Goal: Information Seeking & Learning: Find specific fact

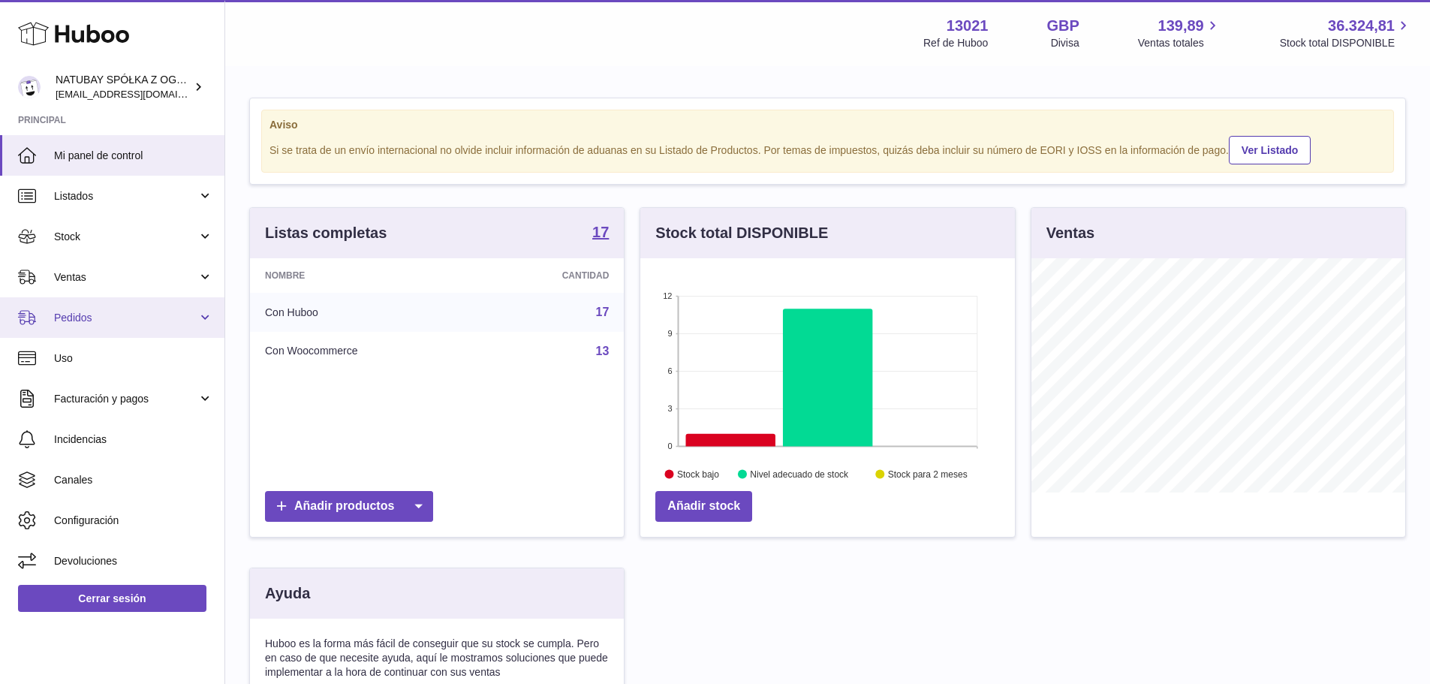
scroll to position [234, 375]
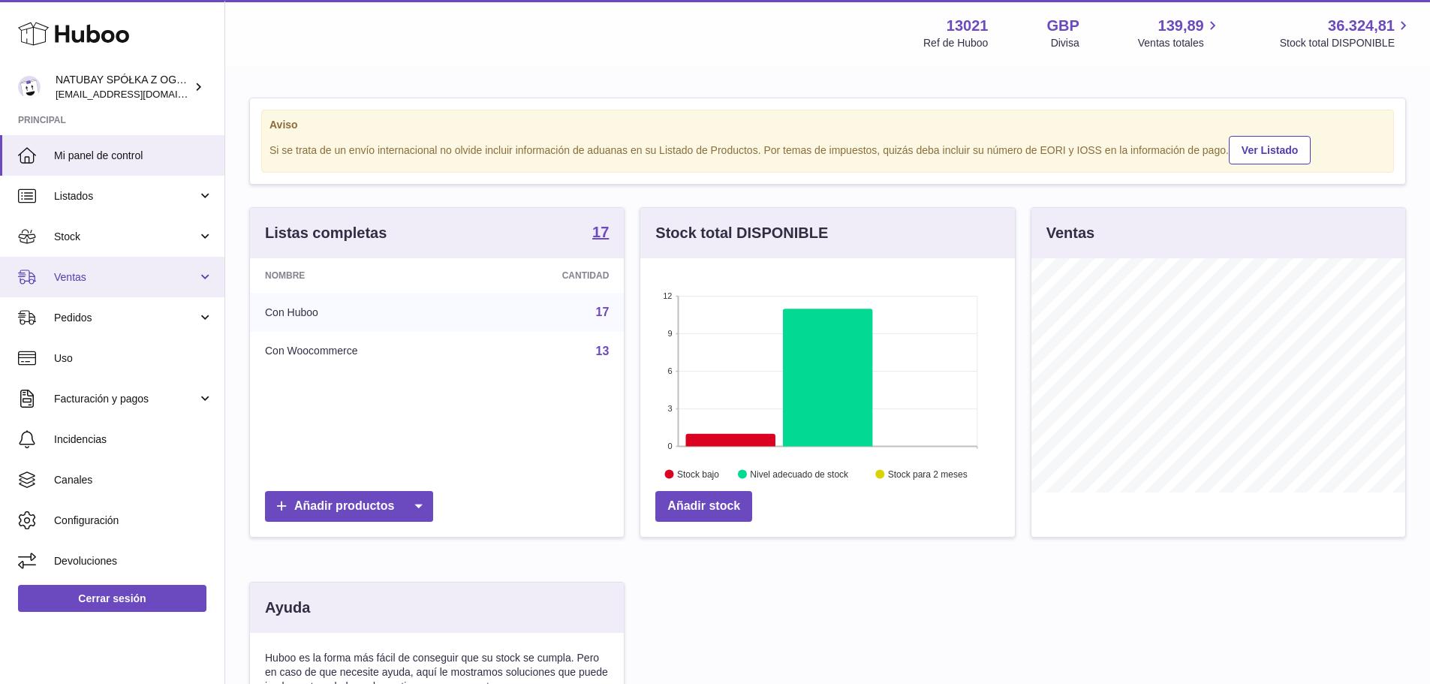
click at [77, 282] on span "Ventas" at bounding box center [125, 277] width 143 height 14
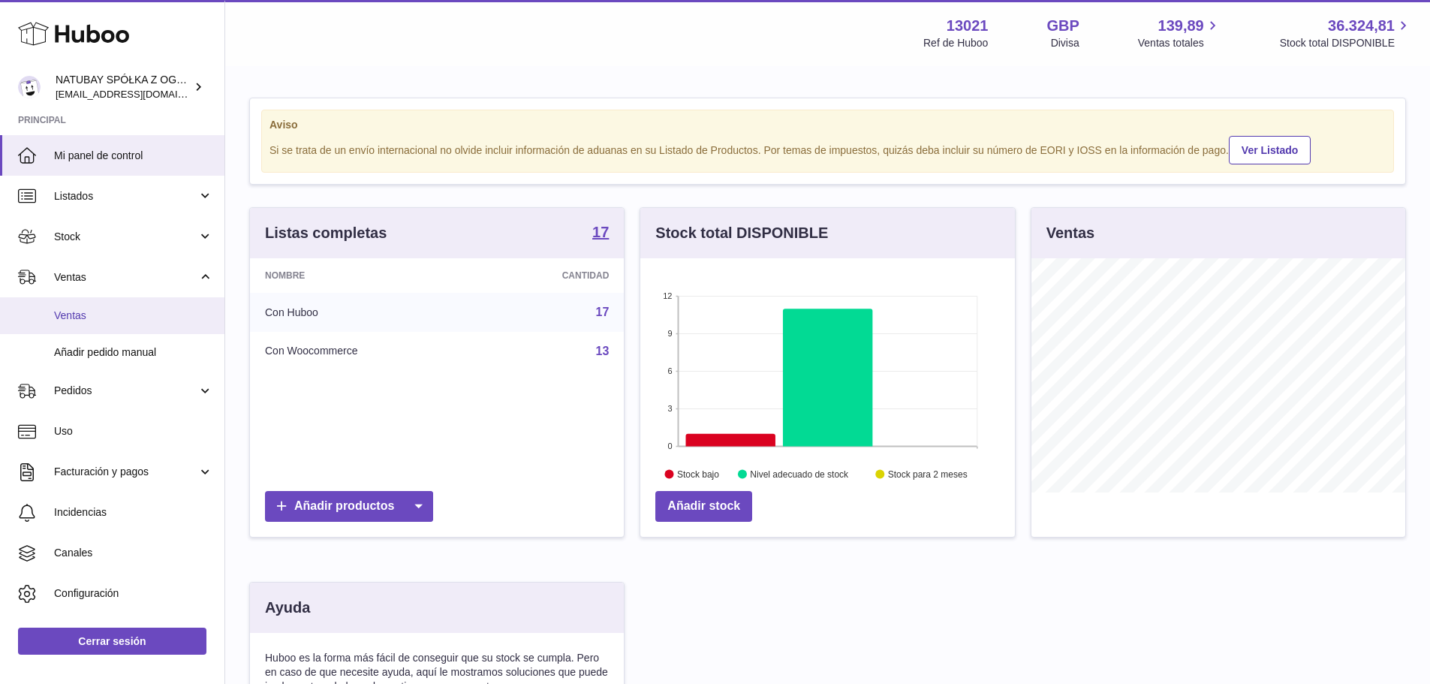
click at [79, 319] on span "Ventas" at bounding box center [133, 316] width 159 height 14
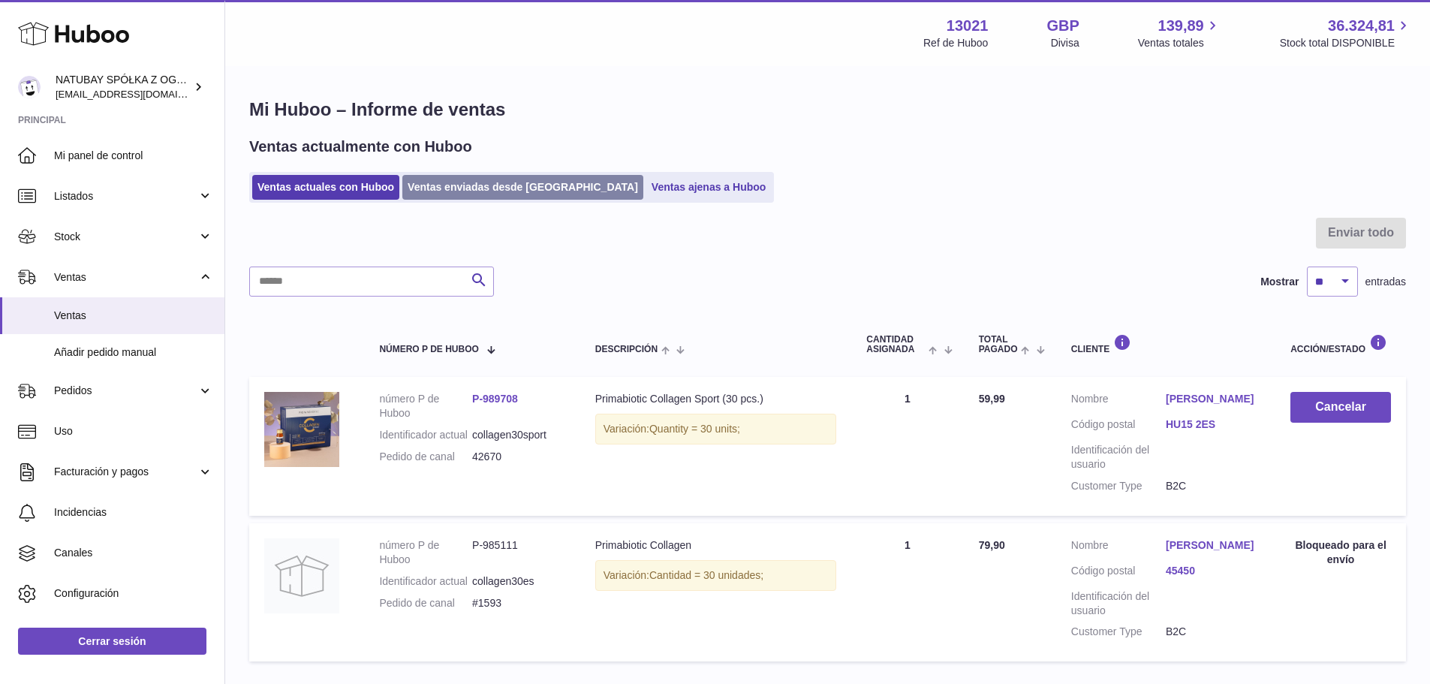
click at [467, 194] on link "Ventas enviadas desde [GEOGRAPHIC_DATA]" at bounding box center [522, 187] width 241 height 25
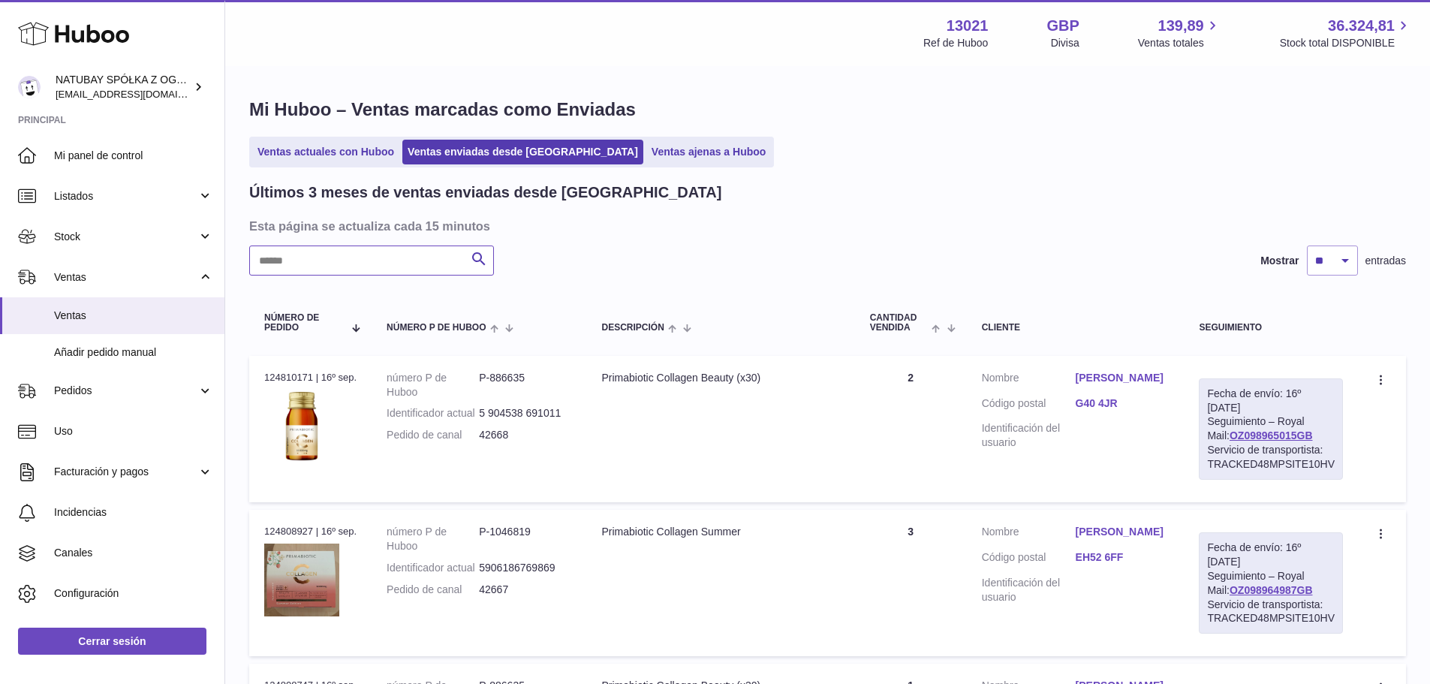
click at [402, 250] on input "text" at bounding box center [371, 261] width 245 height 30
paste input "*****"
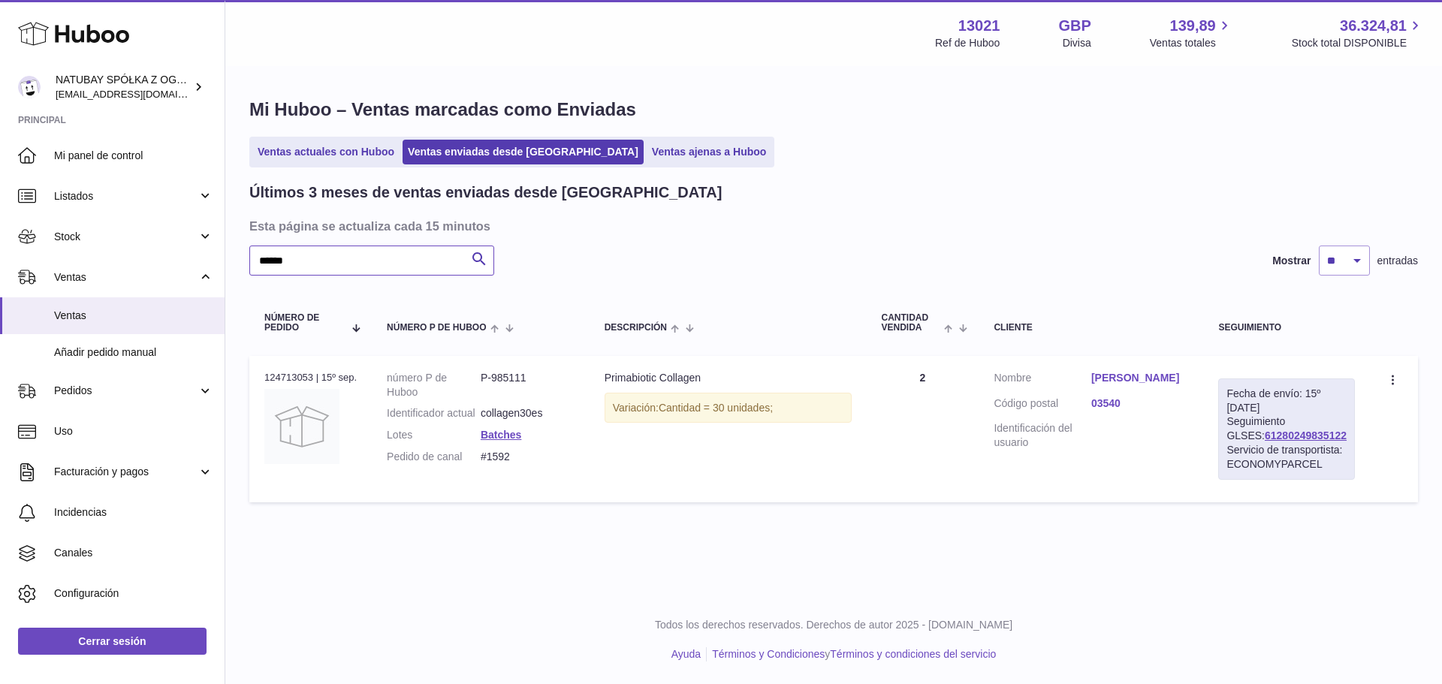
type input "*****"
click at [1113, 375] on link "[PERSON_NAME]" at bounding box center [1139, 378] width 97 height 14
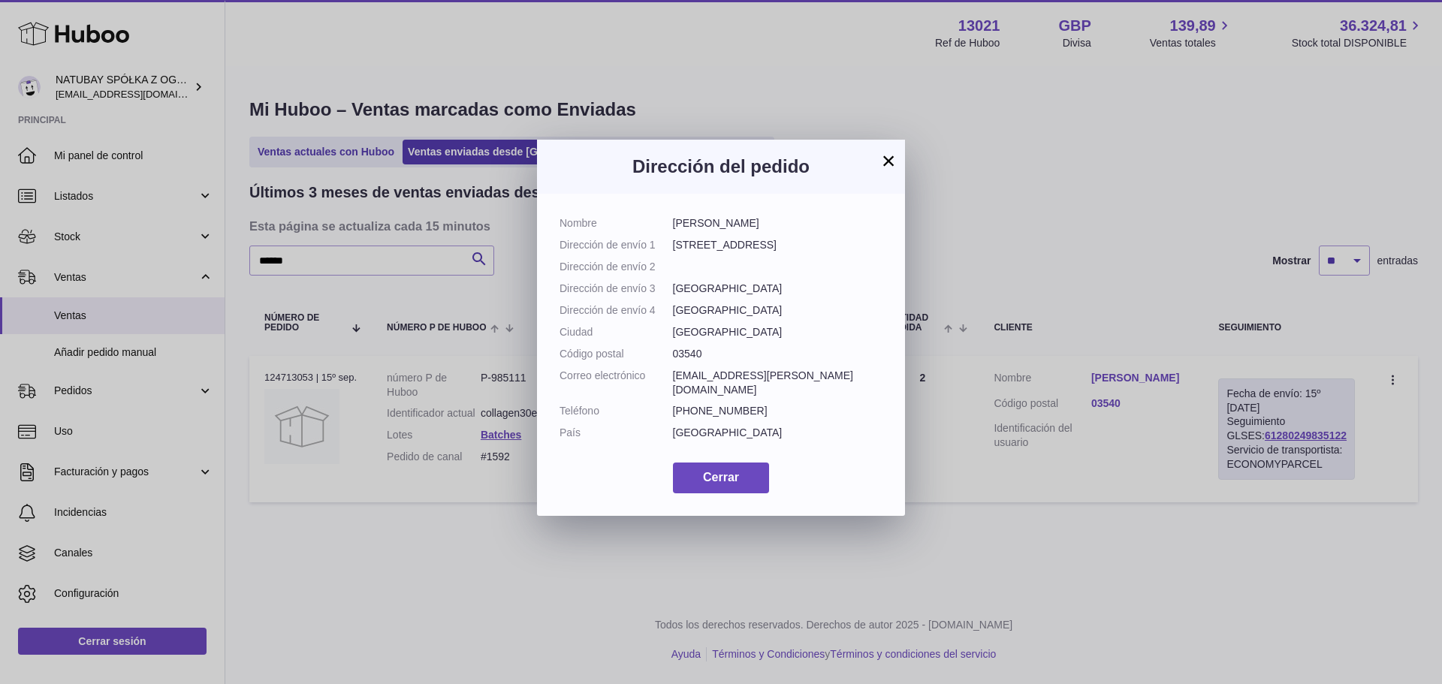
click at [890, 158] on button "×" at bounding box center [888, 161] width 18 height 18
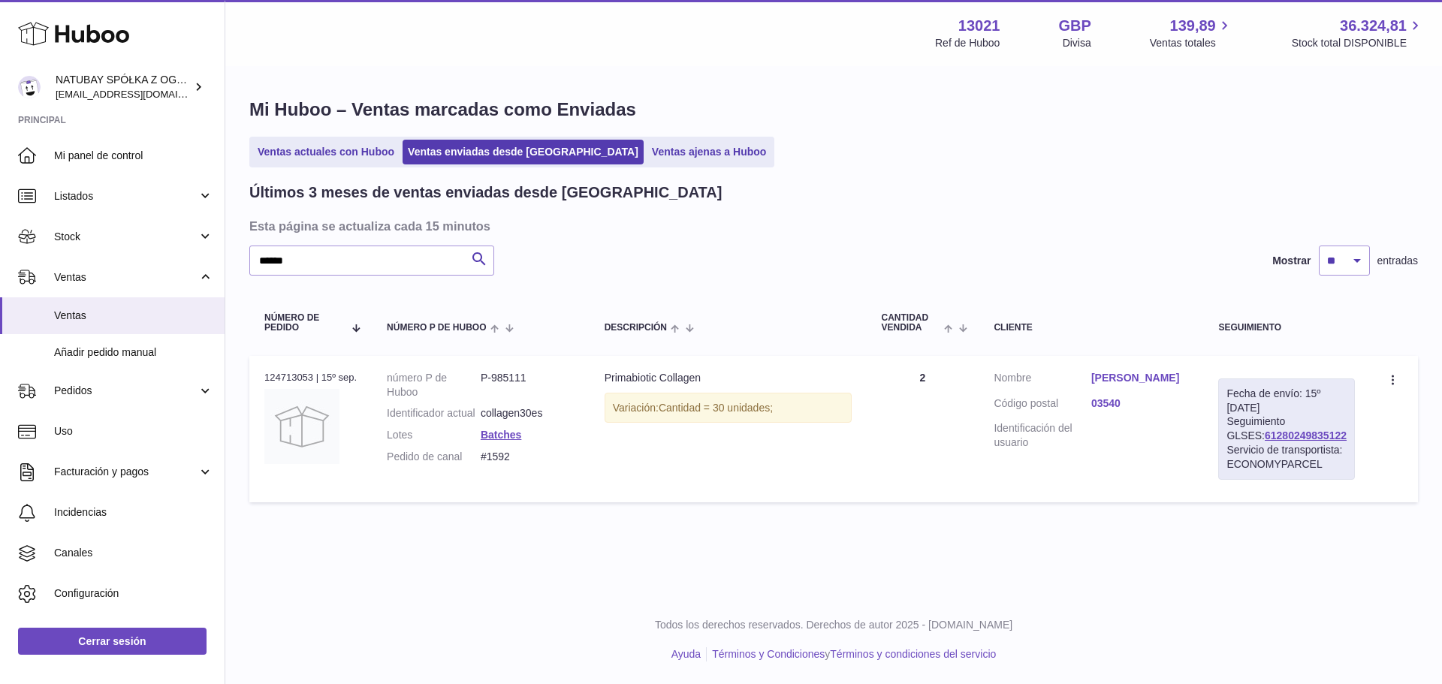
drag, startPoint x: 1322, startPoint y: 436, endPoint x: 964, endPoint y: 564, distance: 380.5
click at [1213, 439] on td "Fecha de envío: 15º [DATE] Seguimiento GLSES: 61280249835122 Servicio de transp…" at bounding box center [1286, 429] width 167 height 146
copy link "61280249835122"
drag, startPoint x: 512, startPoint y: 472, endPoint x: 481, endPoint y: 471, distance: 31.5
click at [481, 464] on dd "#1592" at bounding box center [528, 457] width 94 height 14
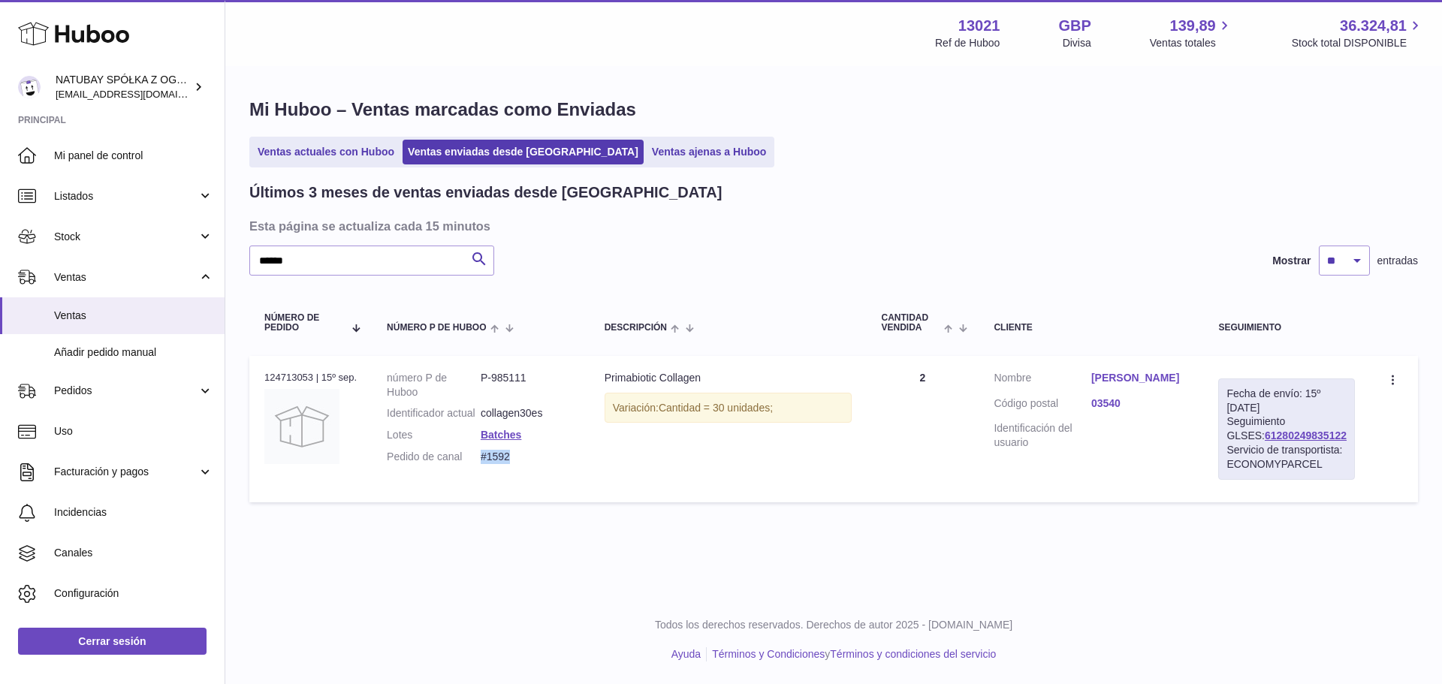
copy dd "#1592"
click at [1122, 375] on link "[PERSON_NAME]" at bounding box center [1139, 378] width 97 height 14
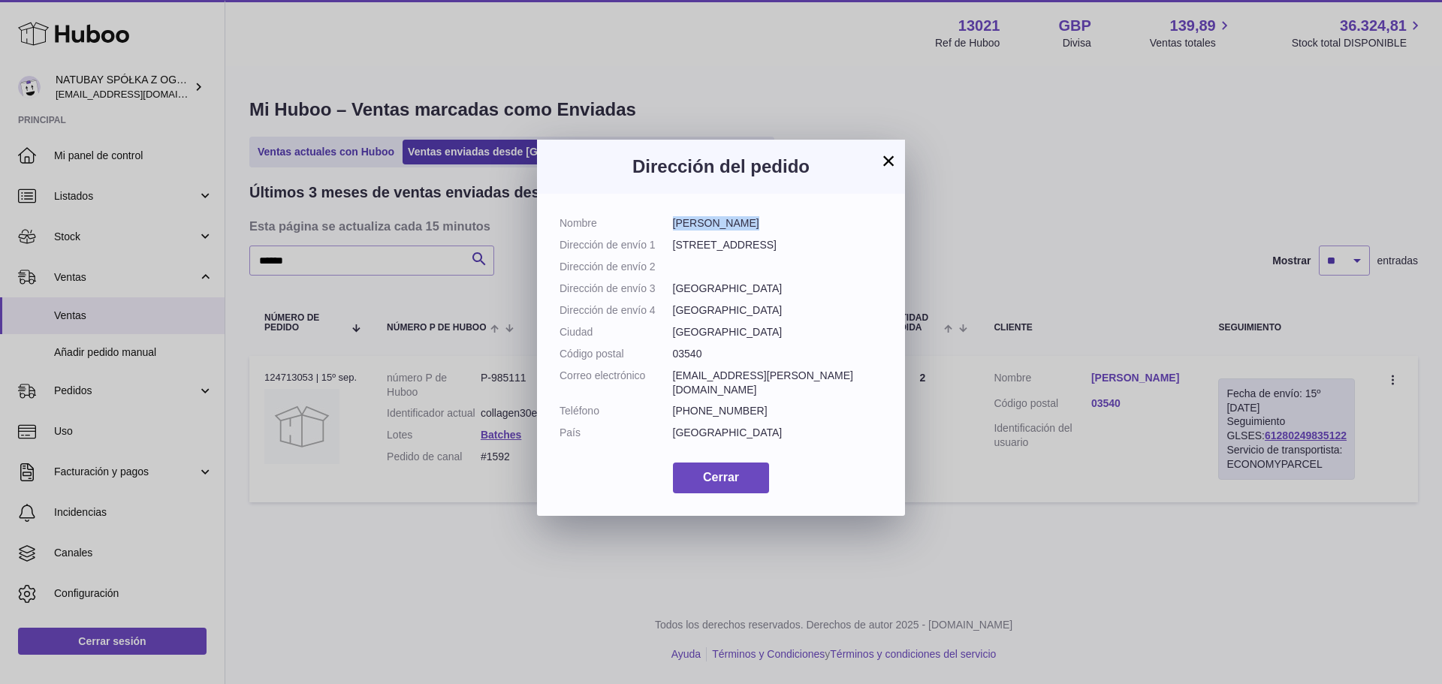
drag, startPoint x: 746, startPoint y: 228, endPoint x: 675, endPoint y: 225, distance: 71.4
click at [675, 225] on dd "[PERSON_NAME]" at bounding box center [778, 223] width 210 height 14
copy dd "[PERSON_NAME]"
